Goal: Information Seeking & Learning: Learn about a topic

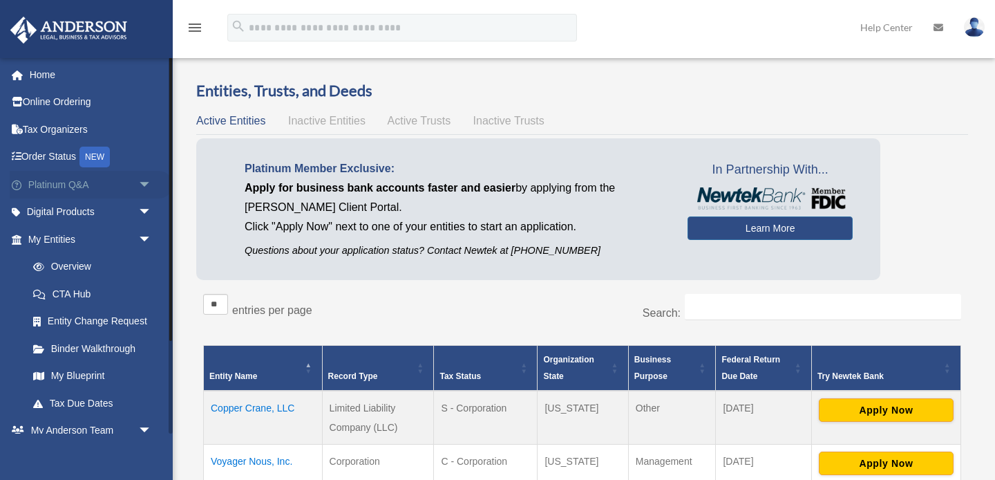
click at [112, 182] on link "Platinum Q&A arrow_drop_down" at bounding box center [91, 185] width 163 height 28
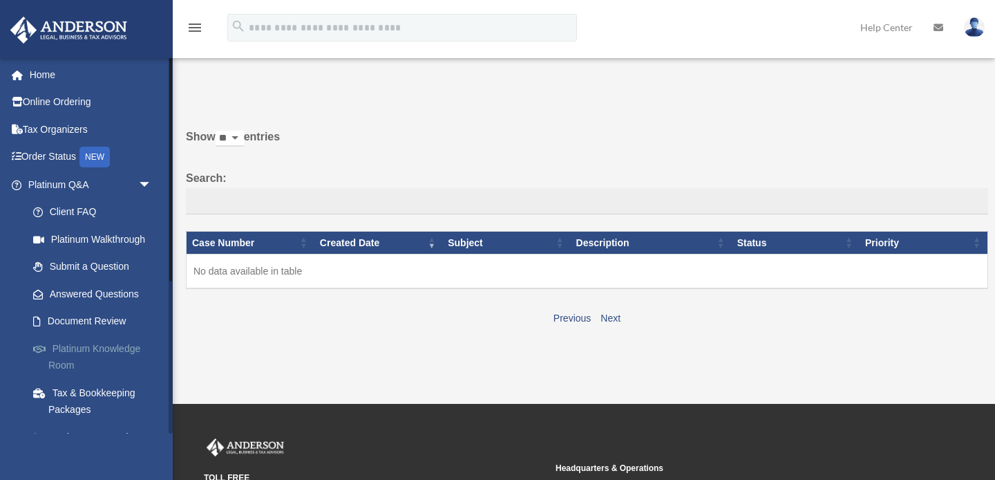
click at [97, 350] on link "Platinum Knowledge Room" at bounding box center [95, 357] width 153 height 44
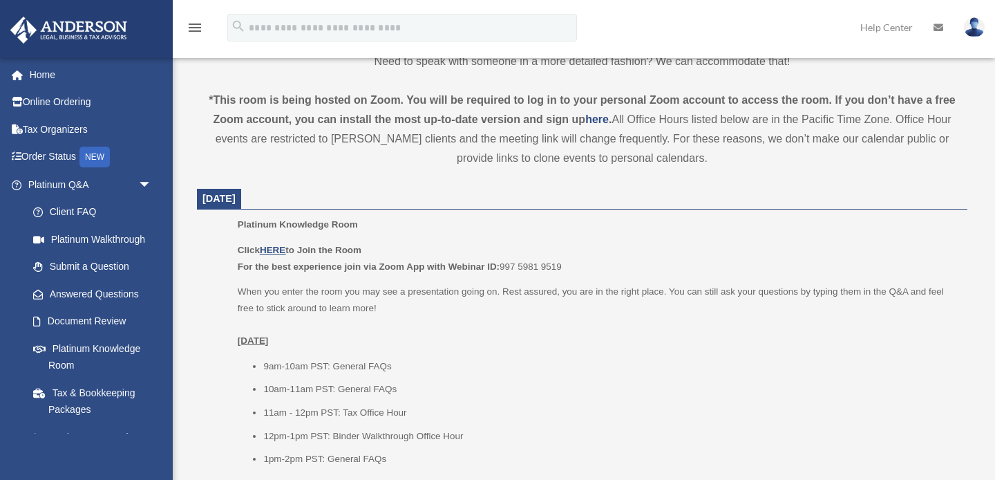
scroll to position [451, 0]
click at [279, 250] on u "HERE" at bounding box center [273, 249] width 26 height 10
